Goal: Information Seeking & Learning: Learn about a topic

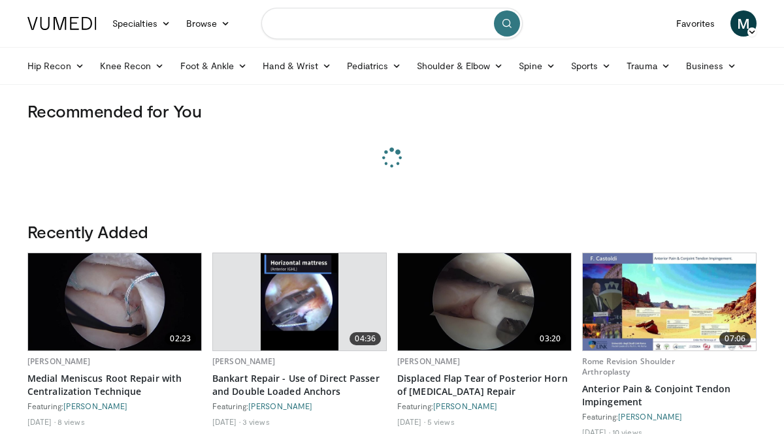
click at [284, 27] on input "Search topics, interventions" at bounding box center [391, 23] width 261 height 31
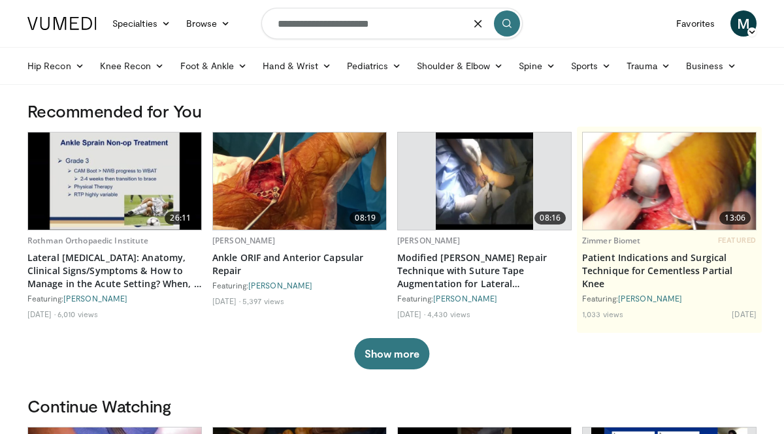
type input "**********"
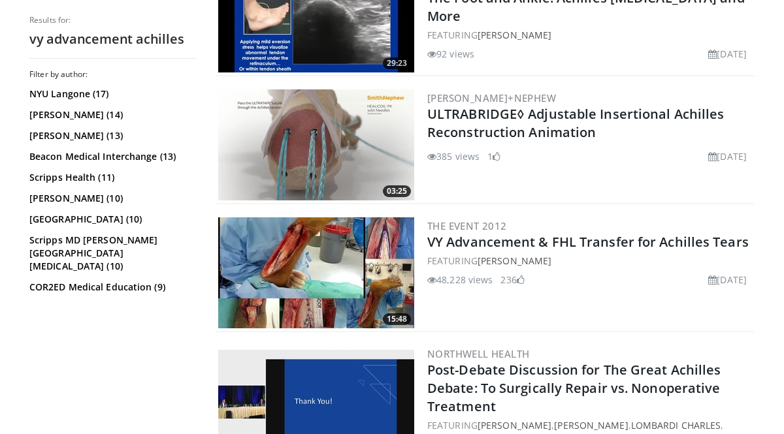
scroll to position [1255, 0]
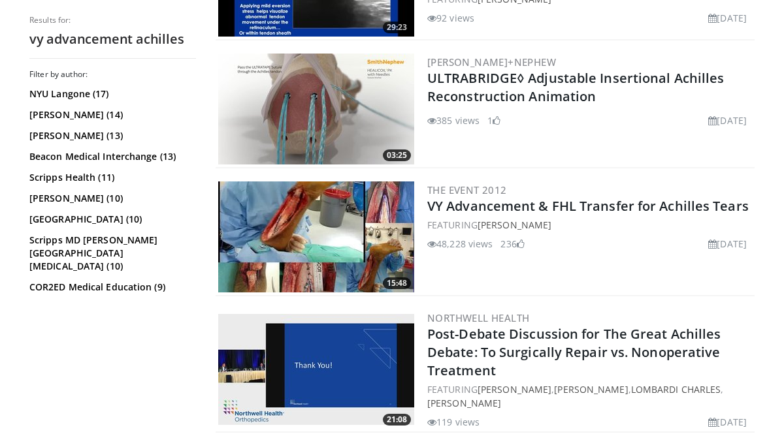
click at [308, 244] on img at bounding box center [316, 237] width 196 height 111
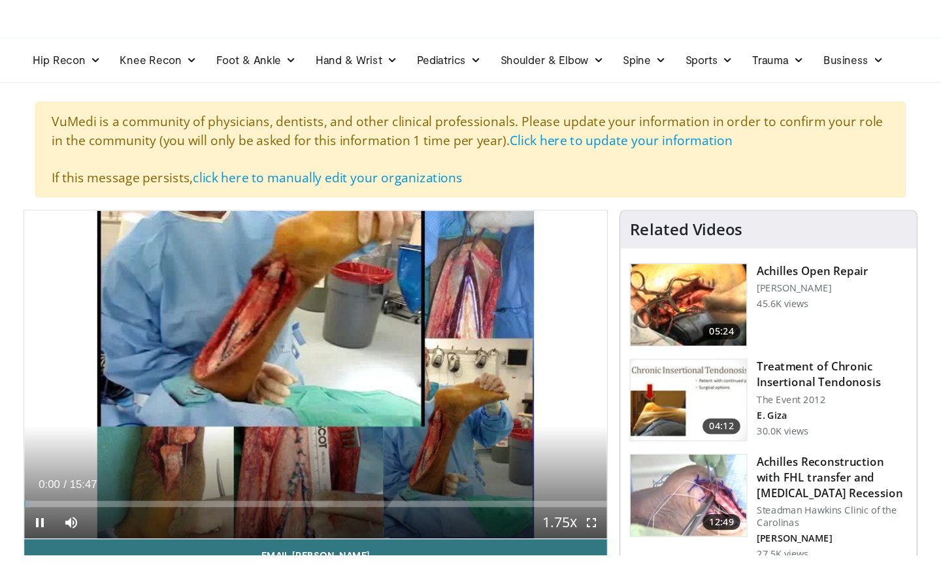
scroll to position [68, 0]
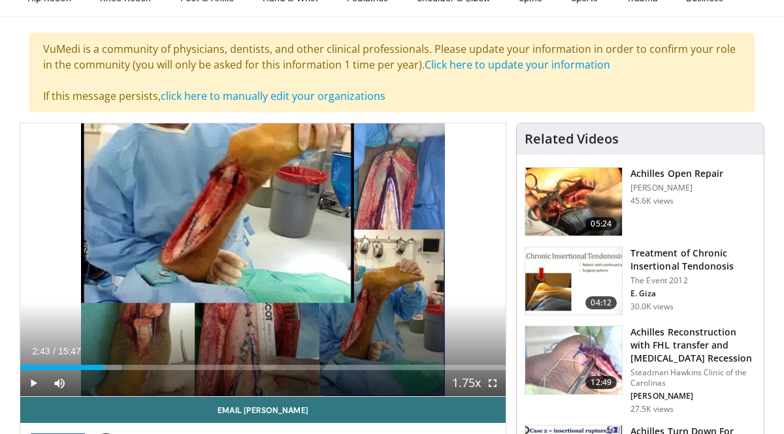
click at [104, 367] on div "Progress Bar" at bounding box center [104, 367] width 1 height 5
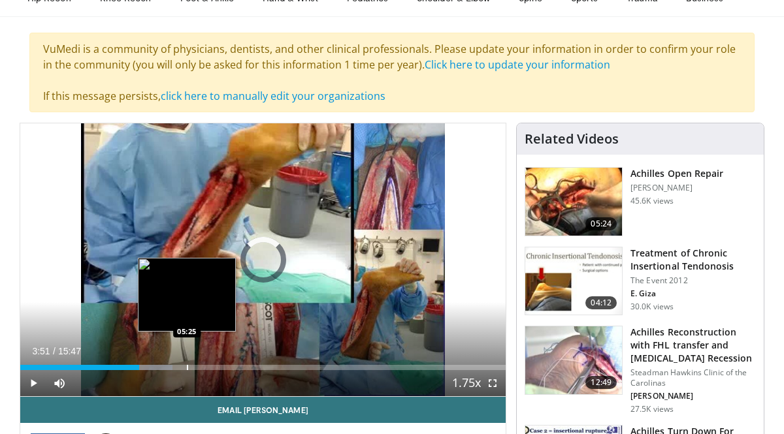
click at [187, 366] on div "Progress Bar" at bounding box center [187, 367] width 1 height 5
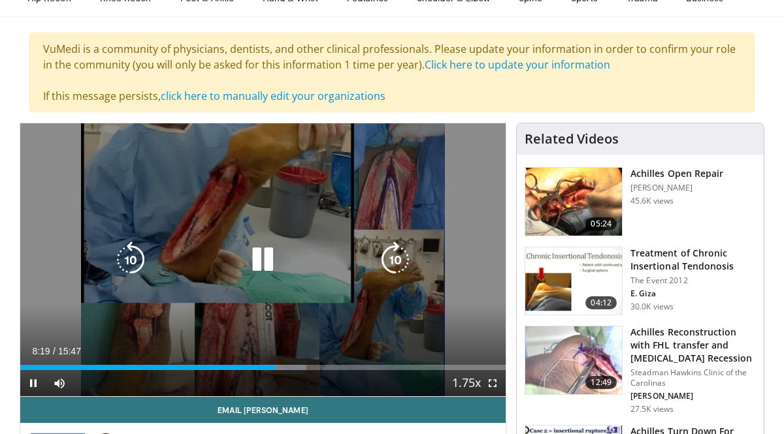
click at [167, 256] on div "Video Player" at bounding box center [263, 260] width 291 height 26
click at [263, 253] on icon "Video Player" at bounding box center [262, 260] width 37 height 37
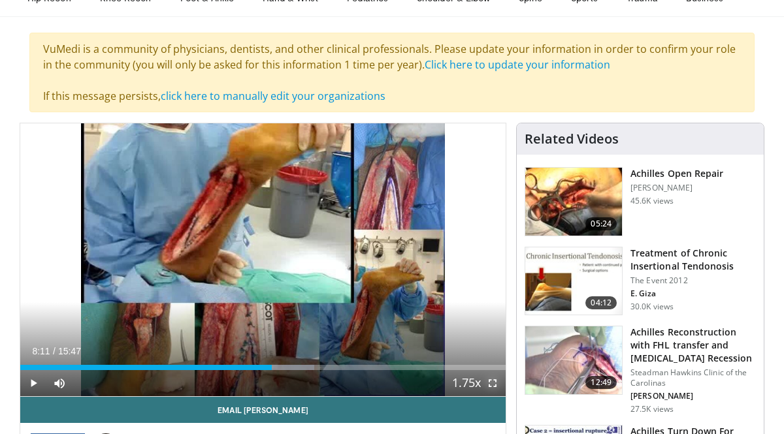
click at [496, 383] on span "Video Player" at bounding box center [492, 383] width 26 height 26
